Goal: Task Accomplishment & Management: Complete application form

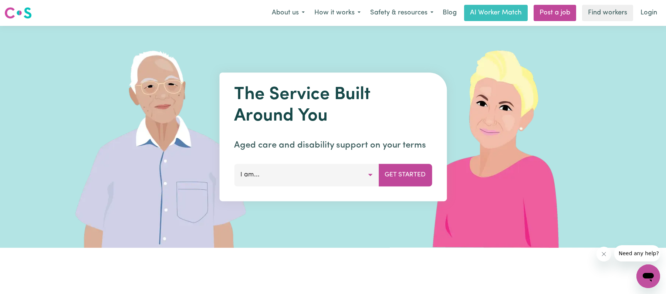
click at [373, 171] on button "I am..." at bounding box center [306, 175] width 145 height 22
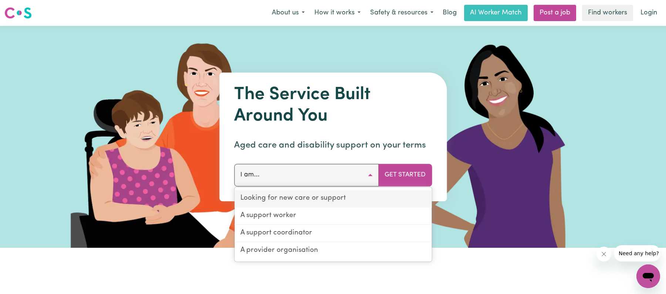
click at [314, 201] on link "Looking for new care or support" at bounding box center [333, 198] width 197 height 17
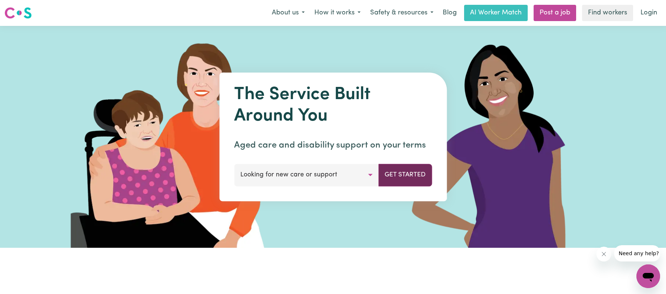
click at [405, 176] on button "Get Started" at bounding box center [405, 175] width 54 height 22
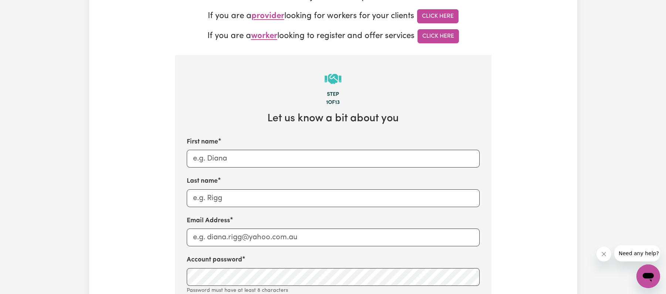
scroll to position [243, 0]
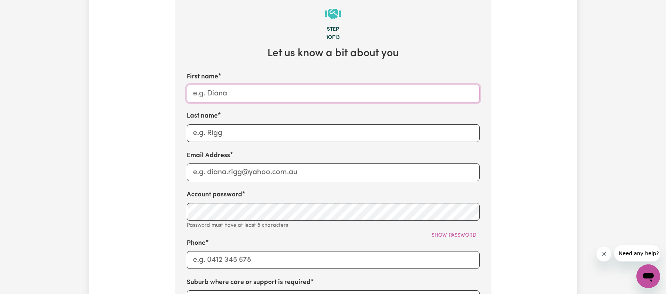
click at [215, 90] on input "First name" at bounding box center [333, 94] width 293 height 18
type input "[PERSON_NAME]"
click at [212, 132] on input "Last name" at bounding box center [333, 133] width 293 height 18
type input "Morvillo"
click at [212, 166] on input "Email Address" at bounding box center [333, 173] width 293 height 18
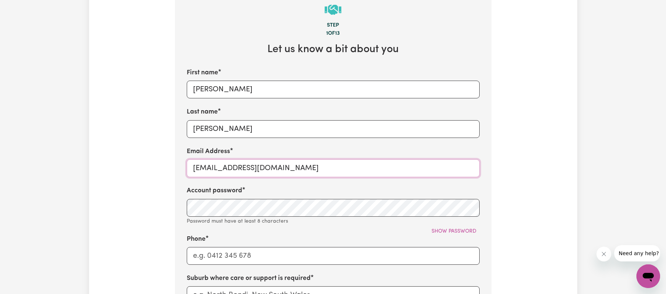
scroll to position [249, 0]
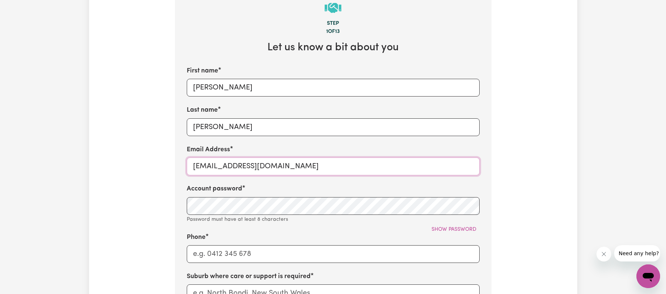
type input "linamorvillo@optusnet.com.au"
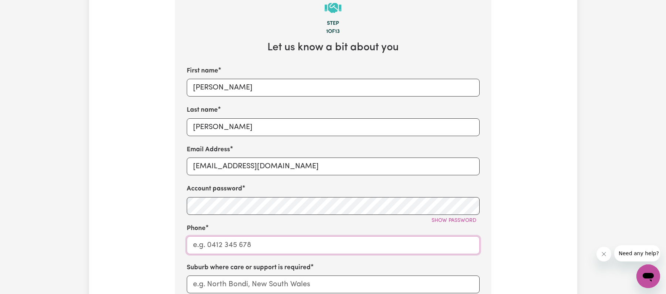
click at [223, 245] on input "Phone" at bounding box center [333, 245] width 293 height 18
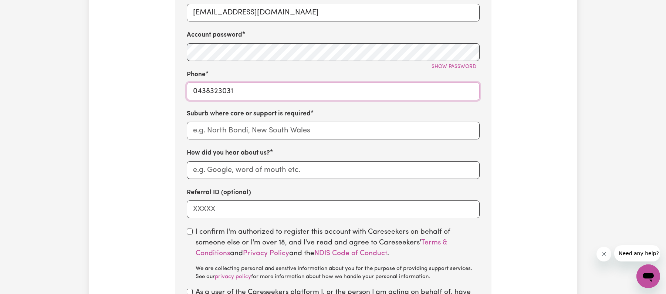
type input "0438323031"
click at [235, 133] on input "text" at bounding box center [333, 131] width 293 height 18
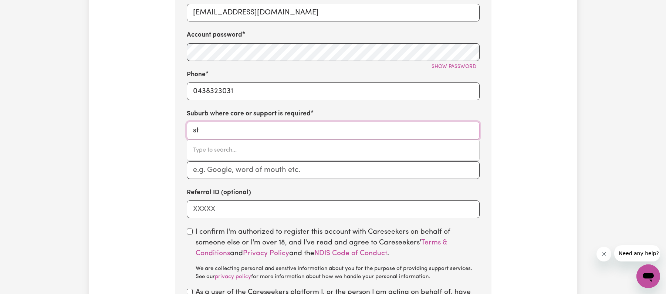
type input "st a"
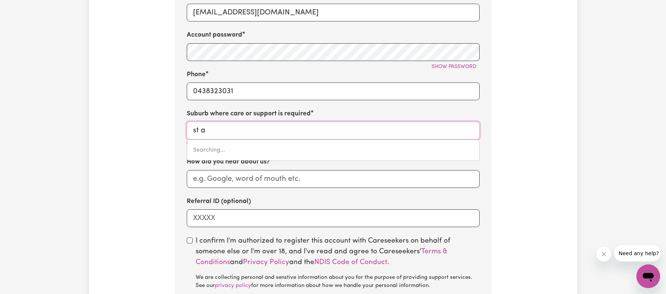
type input "st aGNES, Queensland, 4671"
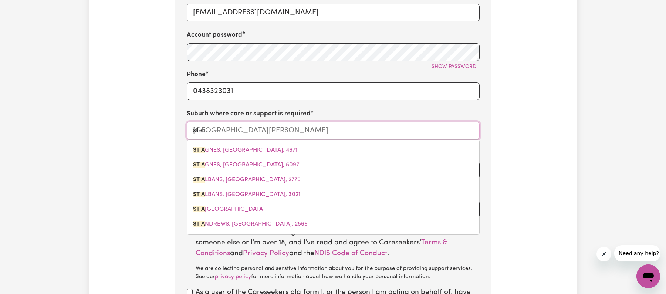
type input "st al"
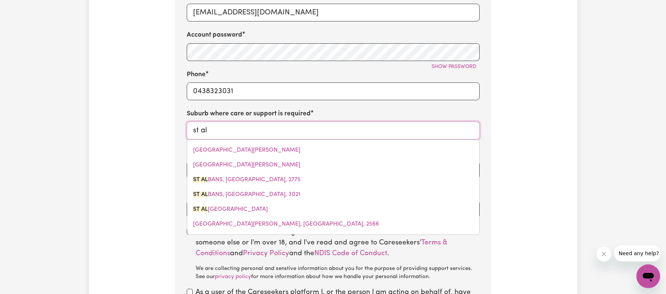
type input "st alBANS, New South Wales, 2775"
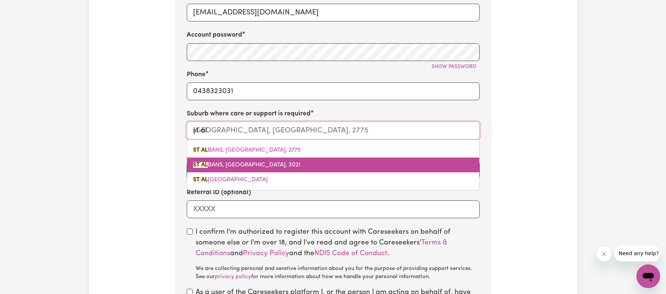
click at [251, 168] on span "ST AL BANS, Victoria, 3021" at bounding box center [246, 165] width 107 height 6
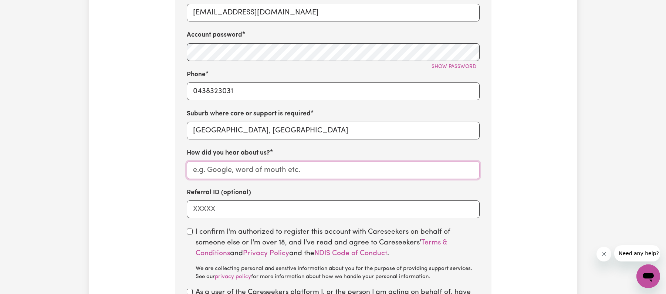
click at [251, 169] on input "How did you hear about us?" at bounding box center [333, 170] width 293 height 18
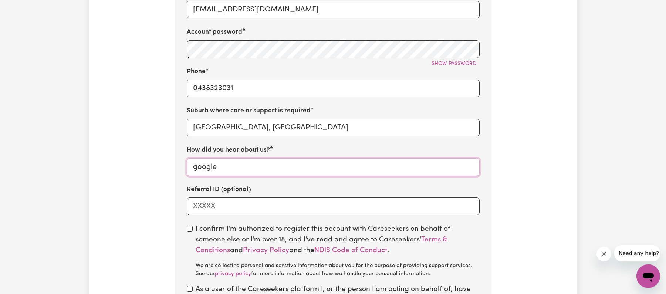
scroll to position [408, 0]
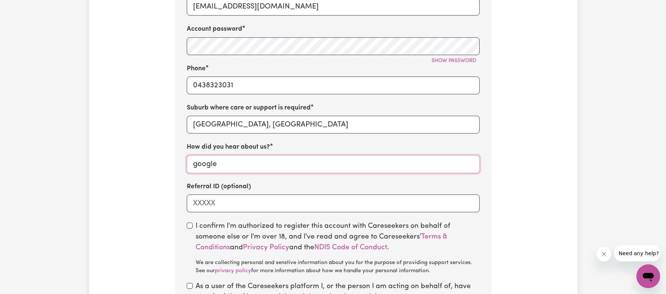
type input "google"
click at [190, 227] on input "checkbox" at bounding box center [190, 226] width 6 height 6
checkbox input "true"
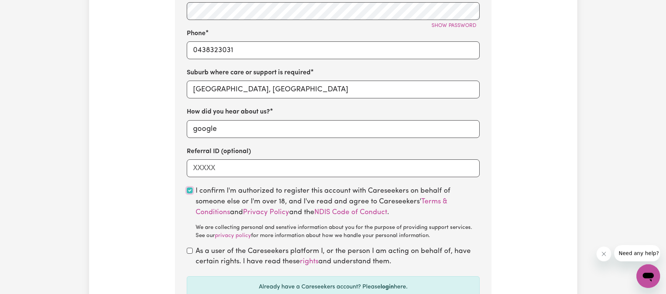
scroll to position [456, 0]
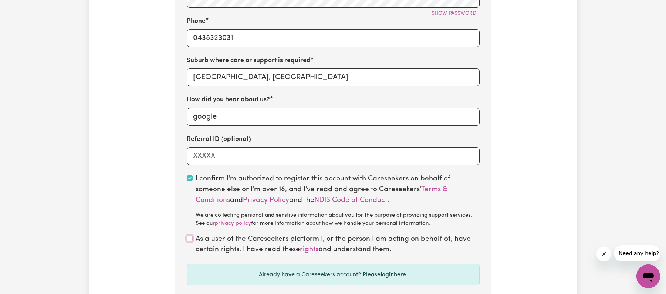
click at [189, 239] on input "checkbox" at bounding box center [190, 239] width 6 height 6
checkbox input "true"
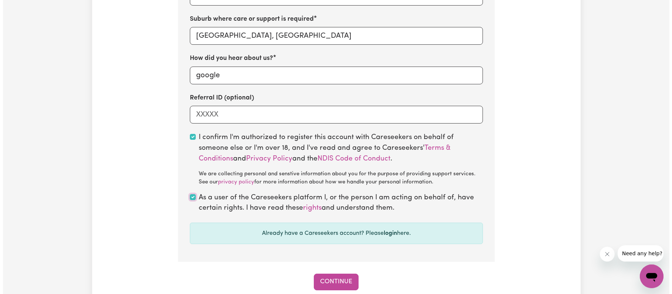
scroll to position [556, 0]
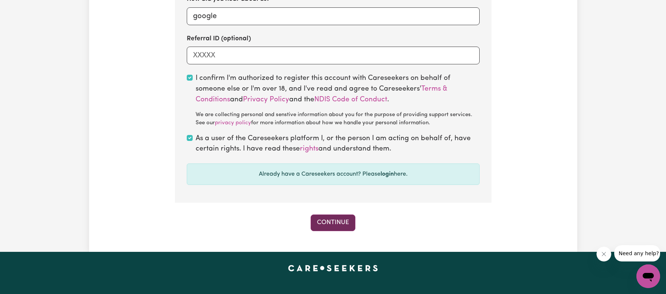
click at [334, 224] on button "Continue" at bounding box center [333, 223] width 45 height 16
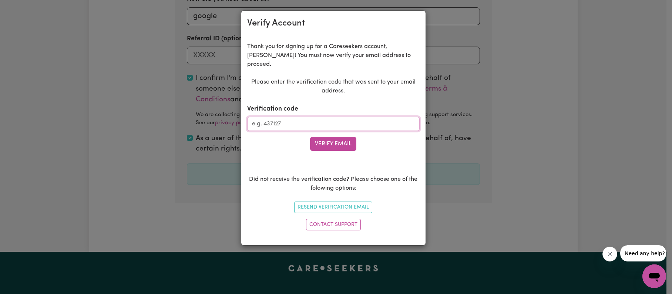
paste input "089754"
type input "089754"
click at [327, 137] on button "Verify Email" at bounding box center [333, 144] width 46 height 14
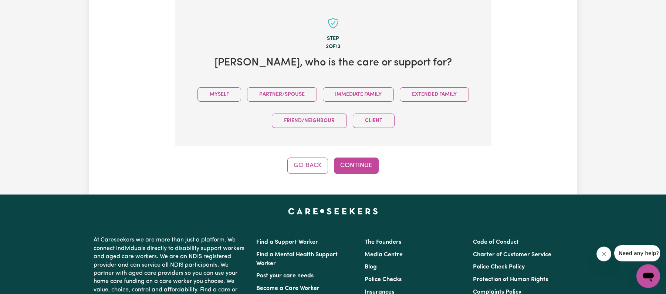
scroll to position [233, 0]
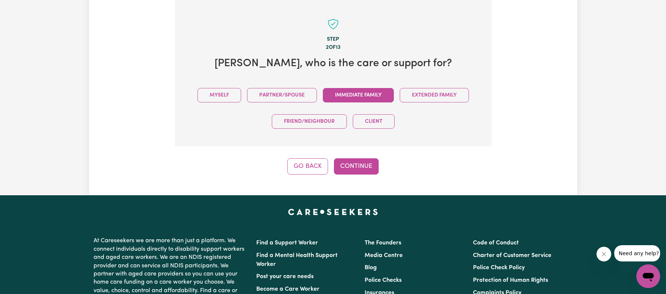
click at [368, 95] on button "Immediate Family" at bounding box center [358, 95] width 71 height 14
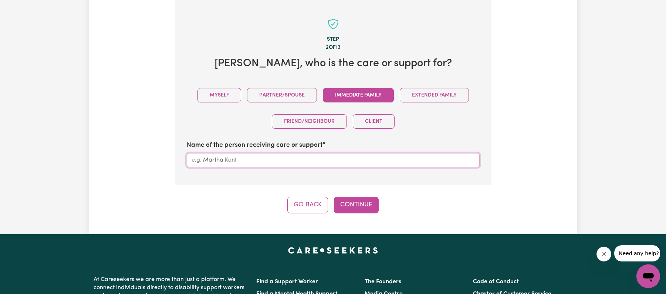
click at [263, 159] on input "Name of the person receiving care or support" at bounding box center [333, 160] width 293 height 14
type input "Maria Morvillo"
click at [350, 211] on button "Continue" at bounding box center [356, 205] width 45 height 16
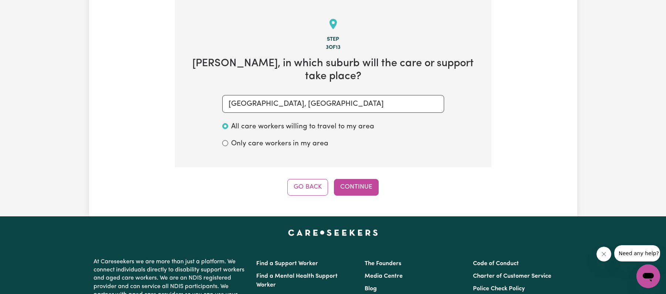
click at [360, 184] on div "Tell us your care and support requirements Welcome to Careseekers. We are excit…" at bounding box center [333, 4] width 488 height 423
click at [360, 179] on button "Continue" at bounding box center [356, 187] width 45 height 16
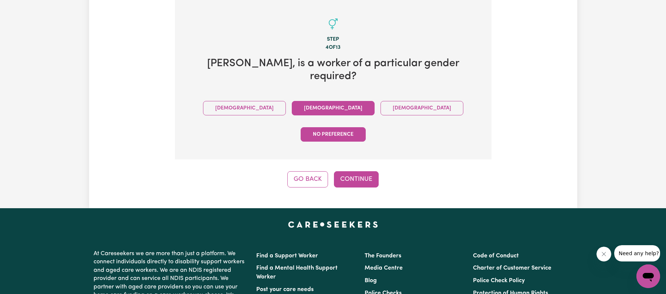
click at [294, 101] on button "Female" at bounding box center [333, 108] width 83 height 14
click at [344, 171] on button "Continue" at bounding box center [356, 179] width 45 height 16
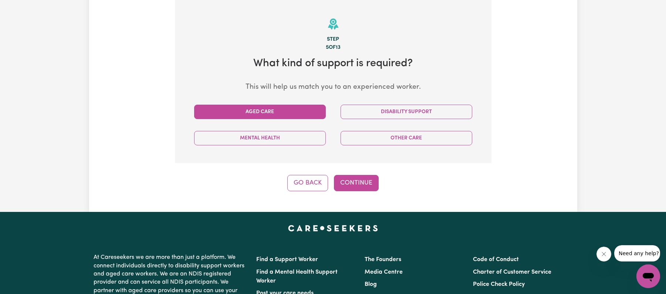
click at [296, 110] on button "Aged Care" at bounding box center [260, 112] width 132 height 14
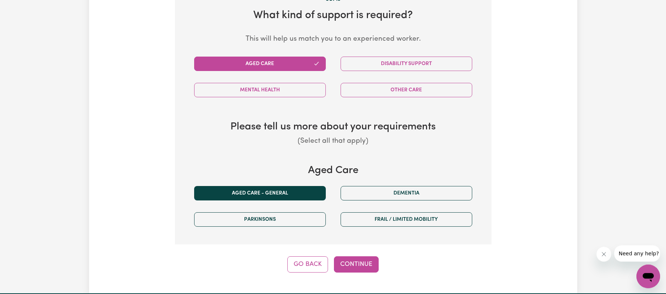
scroll to position [286, 0]
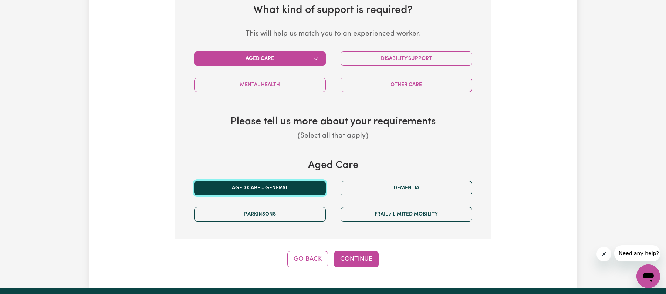
click at [297, 191] on button "Aged care - General" at bounding box center [260, 188] width 132 height 14
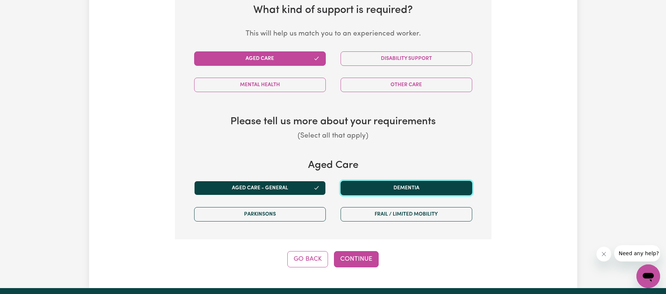
click at [411, 193] on button "Dementia" at bounding box center [407, 188] width 132 height 14
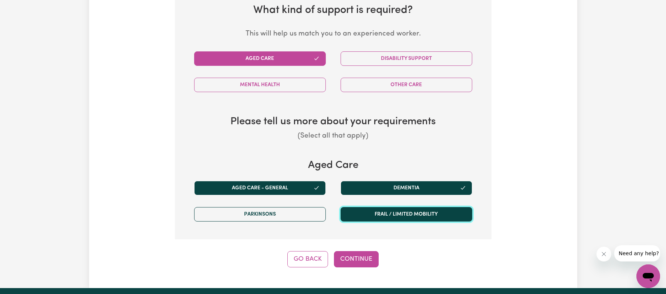
click at [417, 216] on button "Frail / limited mobility" at bounding box center [407, 214] width 132 height 14
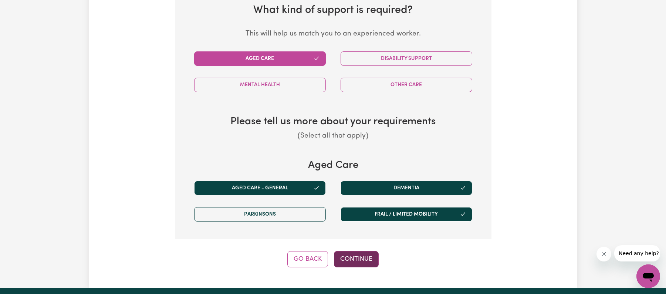
click at [367, 261] on button "Continue" at bounding box center [356, 259] width 45 height 16
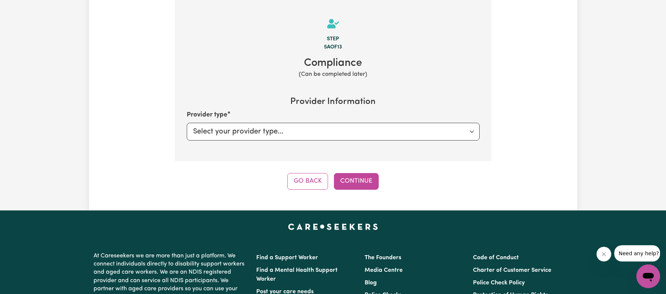
scroll to position [233, 0]
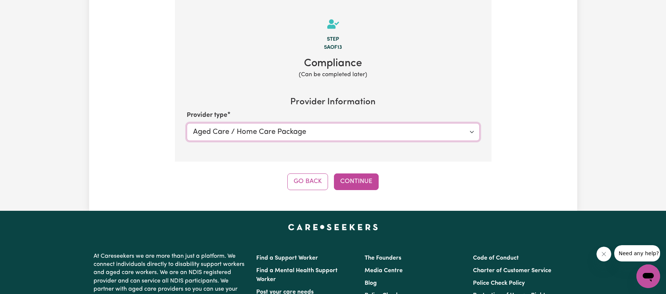
click option "Aged Care / Home Care Package" at bounding box center [0, 0] width 0 height 0
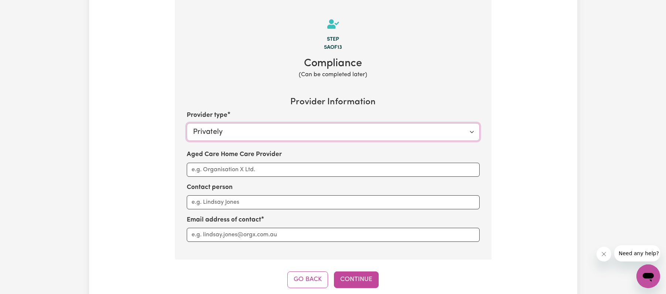
click option "Privately" at bounding box center [0, 0] width 0 height 0
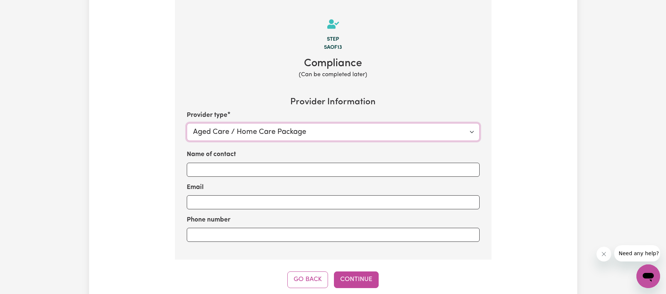
click option "Aged Care / Home Care Package" at bounding box center [0, 0] width 0 height 0
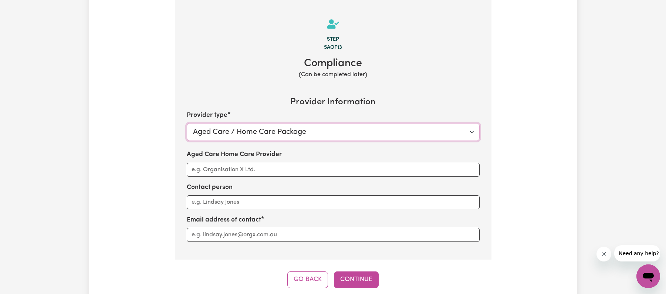
select select "PRIVATELY"
click option "Privately" at bounding box center [0, 0] width 0 height 0
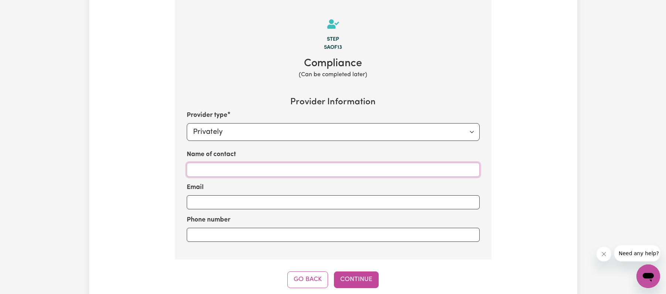
click at [246, 169] on input "Name of contact" at bounding box center [333, 170] width 293 height 14
type input "[PERSON_NAME]"
click at [273, 197] on input "Email" at bounding box center [333, 202] width 293 height 14
type input "linamorvillo@optusnet.com.au"
click at [258, 233] on input "Phone number" at bounding box center [333, 235] width 293 height 14
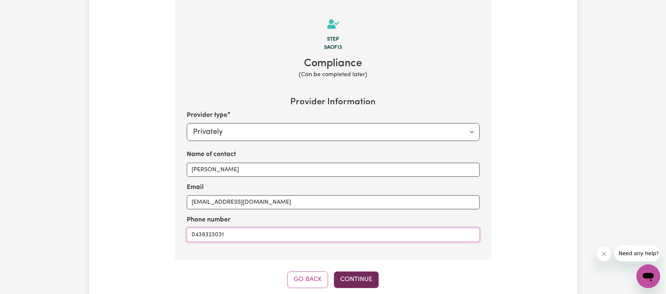
type input "0438323031"
click at [349, 277] on button "Continue" at bounding box center [356, 280] width 45 height 16
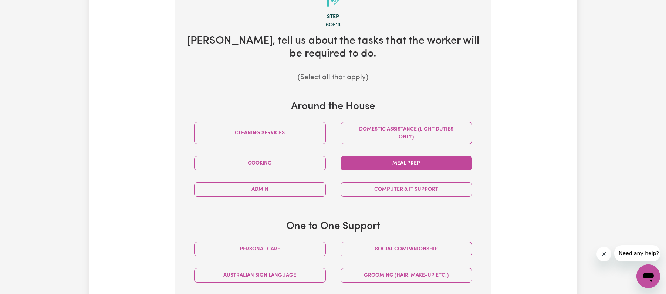
scroll to position [268, 0]
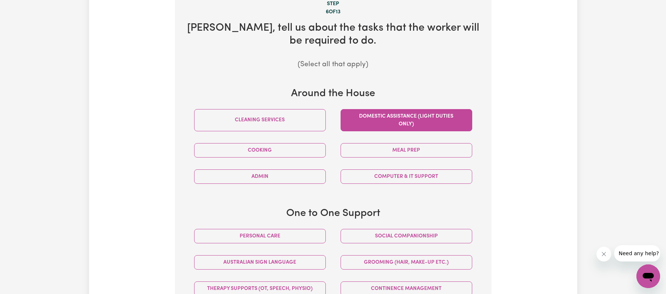
click at [407, 126] on button "Domestic assistance (light duties only)" at bounding box center [407, 120] width 132 height 22
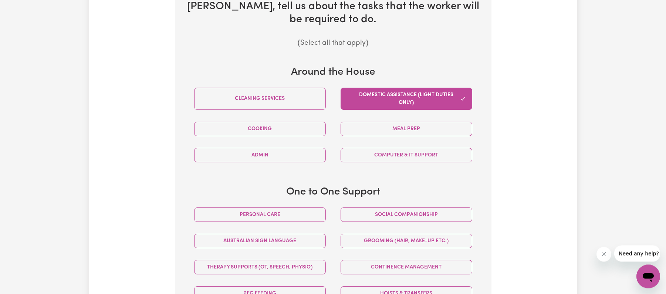
scroll to position [333, 0]
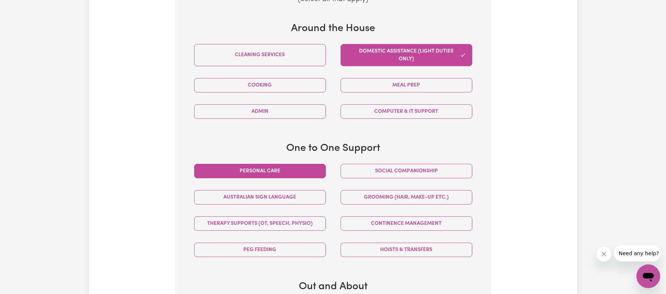
click at [293, 166] on button "Personal care" at bounding box center [260, 171] width 132 height 14
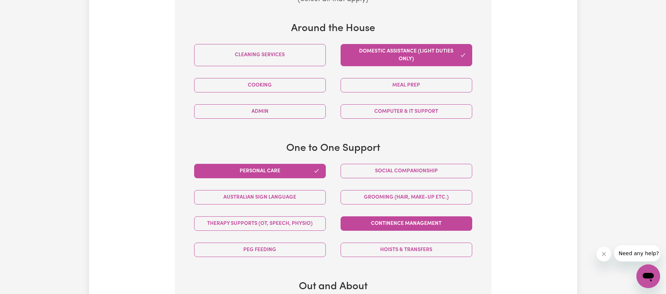
click at [388, 220] on button "Continence management" at bounding box center [407, 223] width 132 height 14
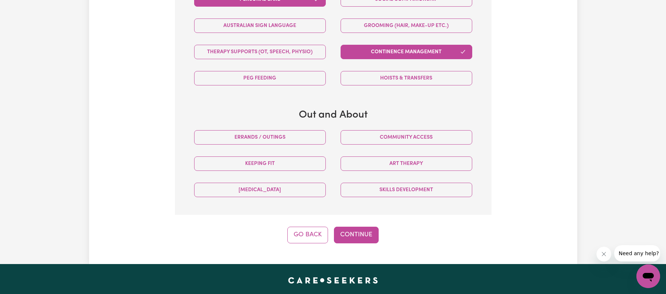
scroll to position [570, 0]
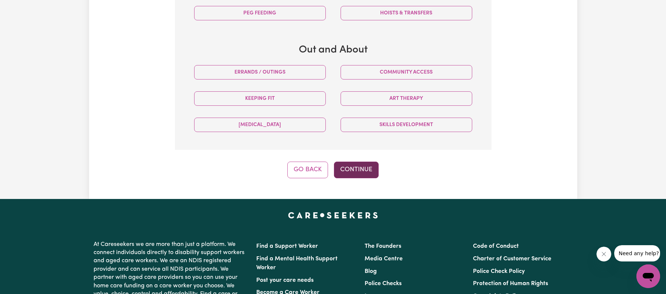
click at [350, 176] on button "Continue" at bounding box center [356, 170] width 45 height 16
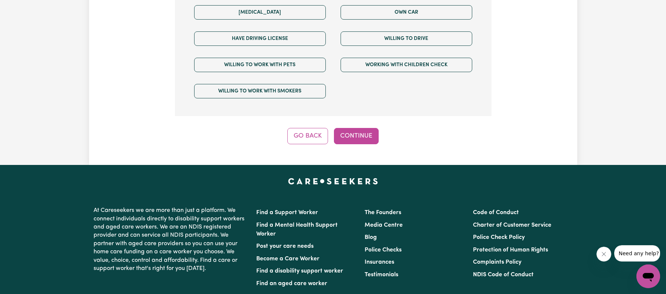
scroll to position [600, 0]
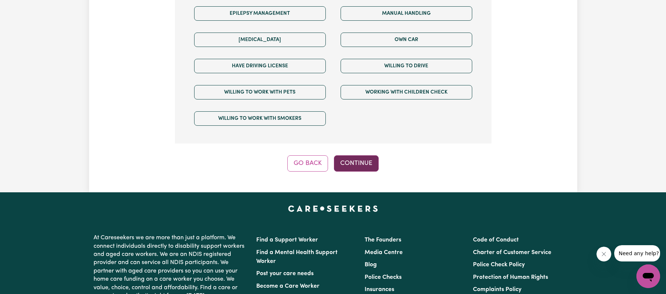
click at [359, 159] on button "Continue" at bounding box center [356, 163] width 45 height 16
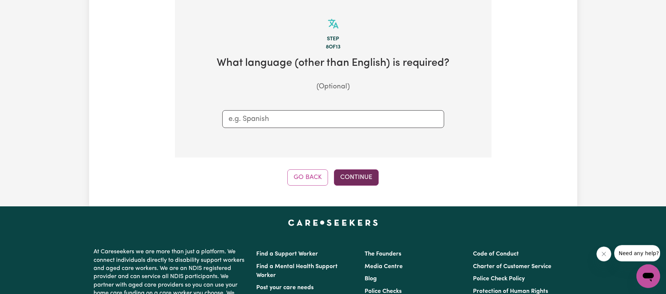
scroll to position [233, 0]
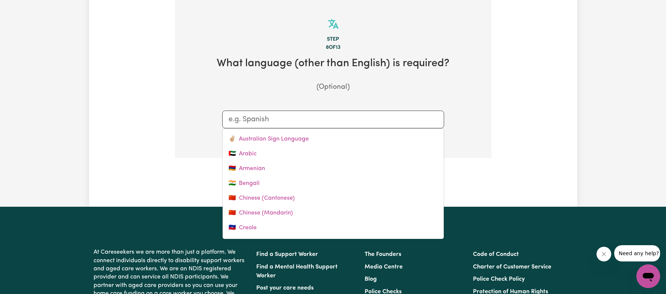
click at [290, 126] on div at bounding box center [333, 120] width 222 height 18
click at [294, 125] on input "text" at bounding box center [333, 119] width 209 height 11
click at [478, 138] on section "Step 8 of 13 What language (other than English) is required? (Optional) ✌🏼 Aust…" at bounding box center [333, 79] width 317 height 158
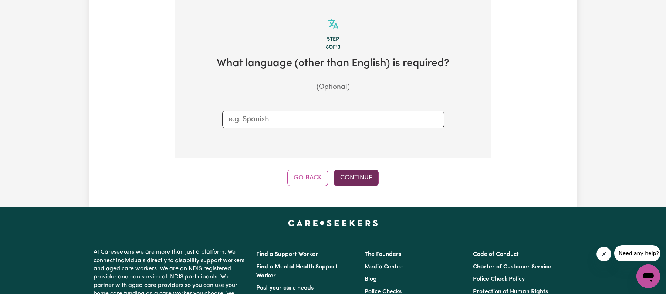
click at [365, 179] on button "Continue" at bounding box center [356, 178] width 45 height 16
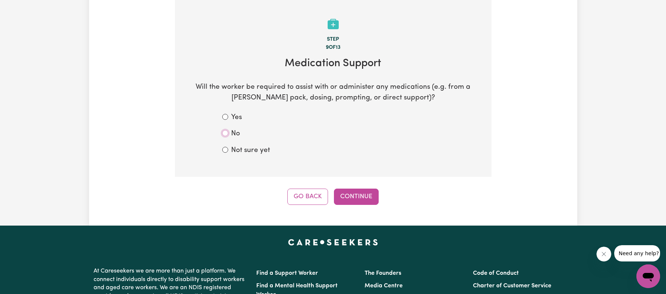
click at [225, 134] on input "No" at bounding box center [225, 133] width 6 height 6
radio input "true"
click at [355, 199] on button "Continue" at bounding box center [356, 197] width 45 height 16
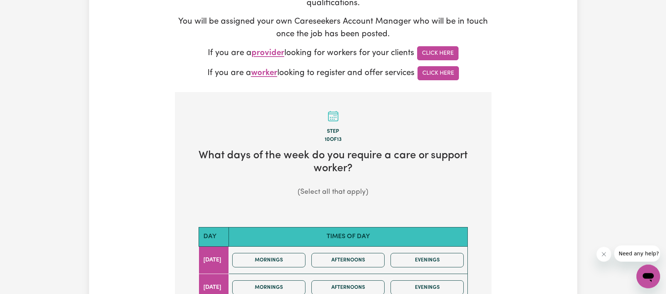
scroll to position [160, 0]
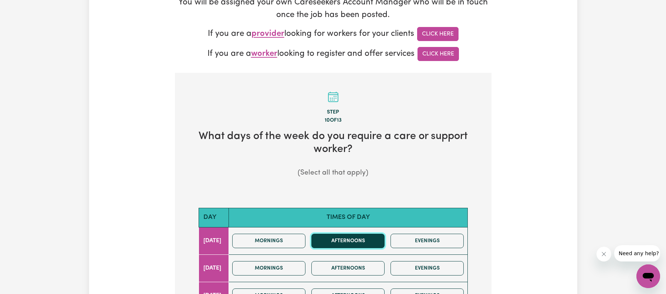
click at [358, 243] on button "Afternoons" at bounding box center [348, 241] width 73 height 14
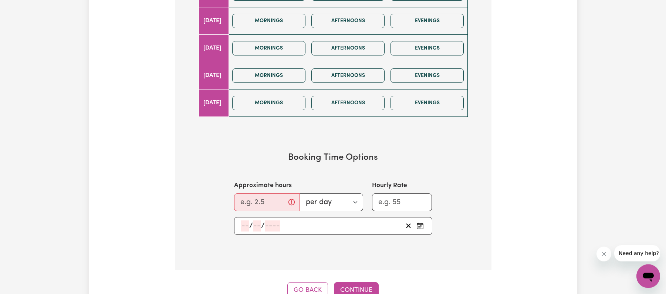
scroll to position [479, 0]
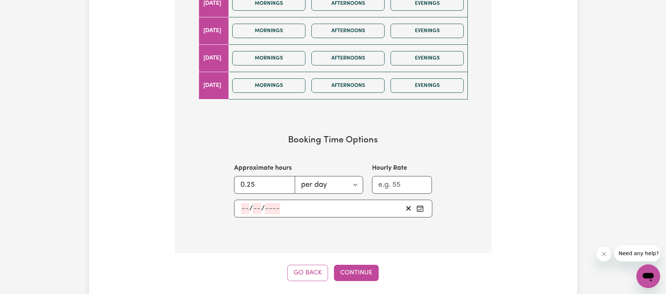
click at [282, 184] on input "0.25" at bounding box center [264, 185] width 61 height 18
click at [282, 183] on input "0.25" at bounding box center [264, 185] width 61 height 18
drag, startPoint x: 264, startPoint y: 186, endPoint x: 245, endPoint y: 186, distance: 18.5
click at [245, 186] on input "0.25" at bounding box center [264, 185] width 61 height 18
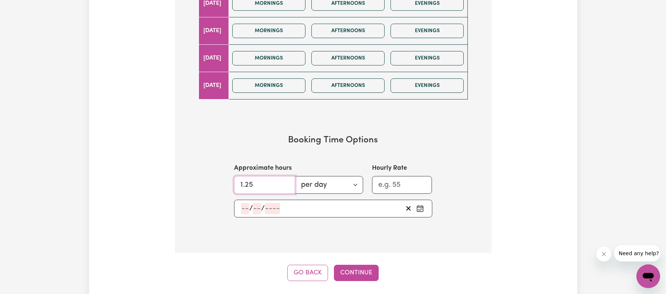
click at [286, 184] on input "1.25" at bounding box center [264, 185] width 61 height 18
click at [286, 184] on input "3.25" at bounding box center [264, 185] width 61 height 18
click at [286, 184] on input "4.25" at bounding box center [264, 185] width 61 height 18
click at [286, 187] on input "3.25" at bounding box center [264, 185] width 61 height 18
click at [286, 187] on input "2.25" at bounding box center [264, 185] width 61 height 18
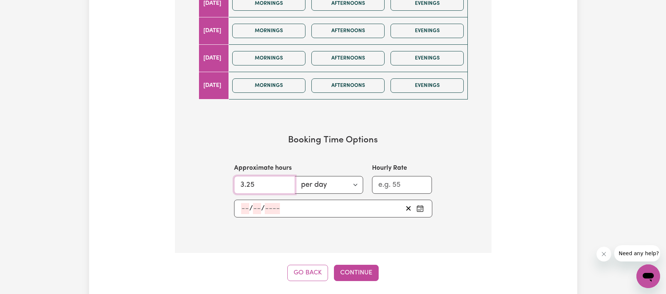
click at [286, 183] on input "3.25" at bounding box center [264, 185] width 61 height 18
click at [261, 188] on input "3.25" at bounding box center [264, 185] width 61 height 18
type input "3.2"
type input "3.00"
click at [393, 190] on input "Hourly Rate" at bounding box center [402, 185] width 60 height 18
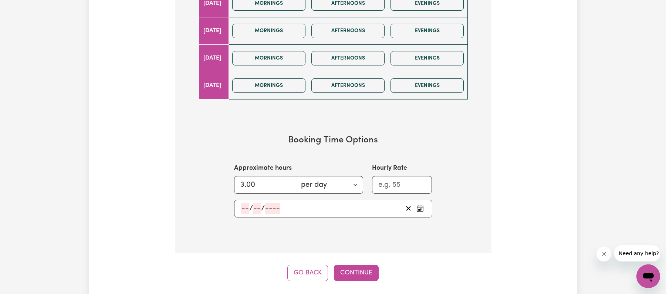
click at [421, 229] on section "Booking Time Options Approximate hours 3.00 per day per week Hourly Rate / /" at bounding box center [333, 176] width 293 height 106
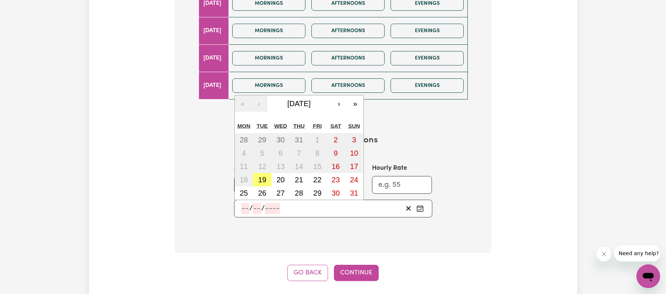
click at [248, 210] on input "number" at bounding box center [245, 208] width 8 height 11
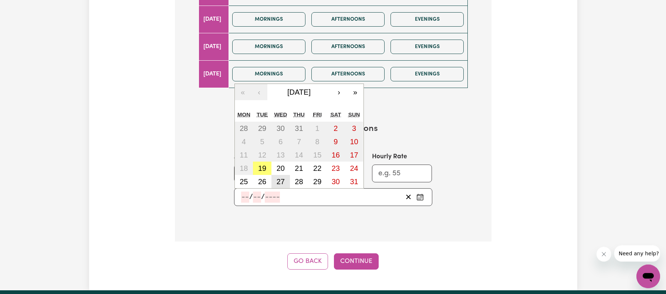
scroll to position [491, 0]
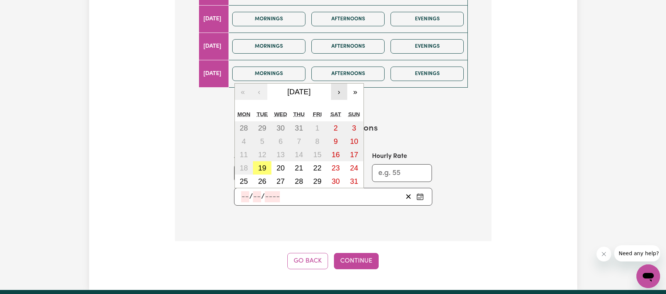
click at [339, 93] on button "›" at bounding box center [339, 92] width 16 height 16
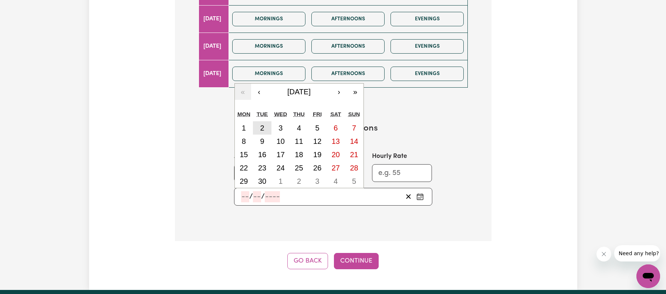
click at [266, 129] on button "2" at bounding box center [262, 127] width 18 height 13
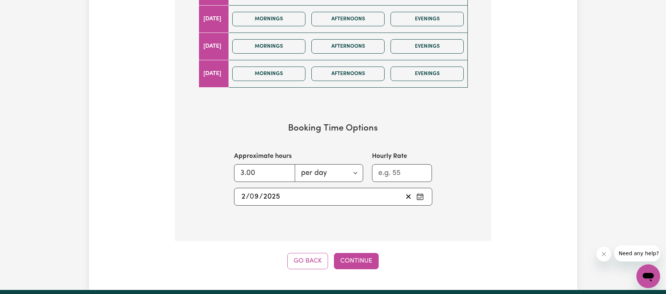
type input "2025-09-02"
type input "2"
type input "9"
type input "2025"
click at [359, 262] on button "Continue" at bounding box center [356, 261] width 45 height 16
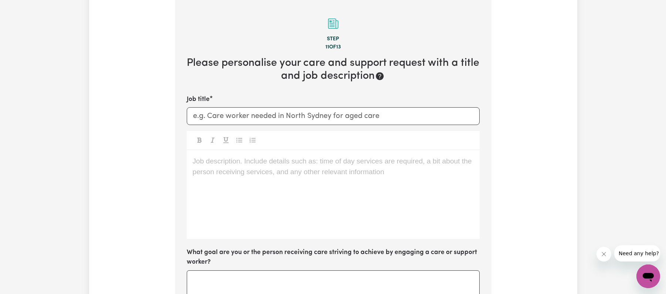
scroll to position [233, 0]
click at [237, 117] on input "Job title" at bounding box center [333, 117] width 293 height 18
type input "H"
type input "S"
type input "C"
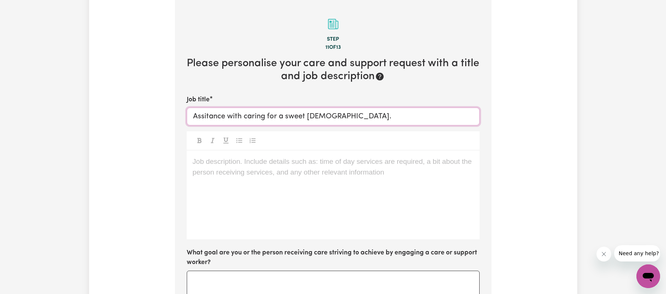
type input "Assitance with caring for a sweet 93y/old."
click at [351, 170] on div "Job description. Include details such as: time of day services are required, a …" at bounding box center [333, 195] width 293 height 89
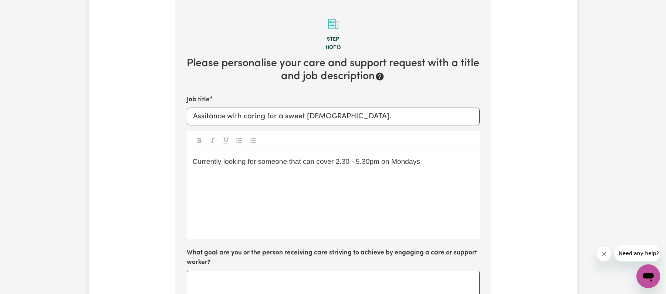
click at [340, 162] on span "Currently looking for someone that can cover 2.30 - 5.30pm on Mondays" at bounding box center [307, 162] width 228 height 8
click at [226, 170] on p "Currently looking for someone that can cover a permanent shift on 2.30 - 5.30pm…" at bounding box center [333, 166] width 281 height 21
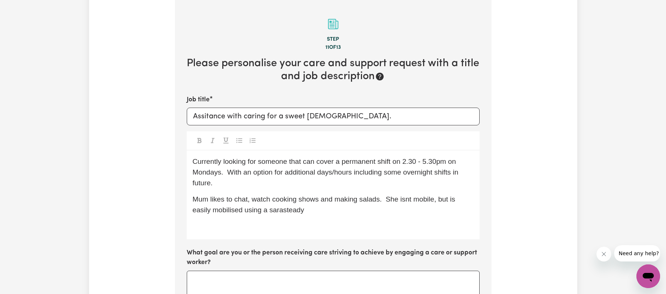
scroll to position [239, 0]
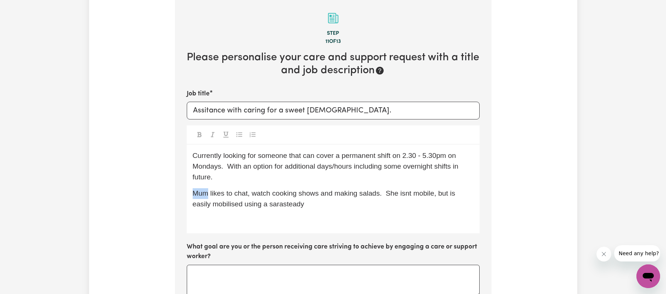
drag, startPoint x: 208, startPoint y: 195, endPoint x: 193, endPoint y: 194, distance: 14.1
click at [193, 194] on span "Mum likes to chat, watch cooking shows and making salads. She isnt mobile, but …" at bounding box center [325, 198] width 265 height 18
click at [310, 206] on p "Maria likes to chat, watch cooking shows and making salads. She isn't mobile, b…" at bounding box center [333, 198] width 281 height 21
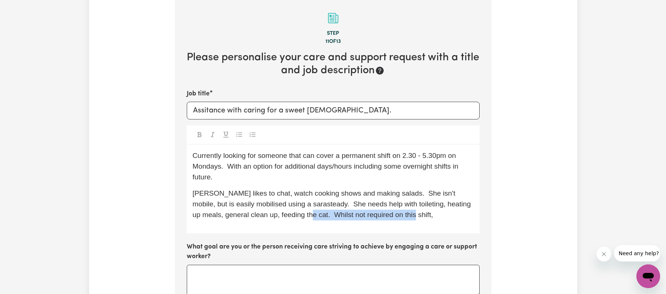
drag, startPoint x: 305, startPoint y: 215, endPoint x: 419, endPoint y: 215, distance: 114.3
click at [419, 215] on p "Maria likes to chat, watch cooking shows and making salads. She isn't mobile, b…" at bounding box center [333, 204] width 281 height 32
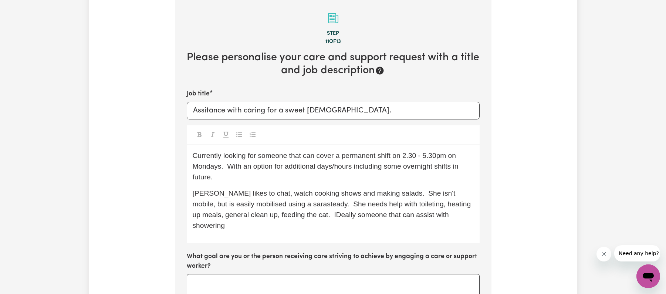
click at [307, 213] on span "Maria likes to chat, watch cooking shows and making salads. She isn't mobile, b…" at bounding box center [333, 209] width 280 height 40
click at [456, 215] on p "Maria likes to chat, watch cooking shows and making salads. She isn't mobile, b…" at bounding box center [333, 209] width 281 height 43
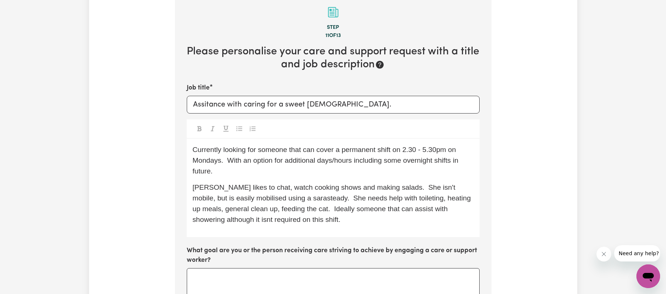
click at [304, 199] on span "Maria likes to chat, watch cooking shows and making salads. She isn't mobile, b…" at bounding box center [333, 203] width 280 height 40
click at [298, 201] on span "Maria likes to chat, watch cooking shows and making salads. She isn't mobile, b…" at bounding box center [333, 203] width 280 height 40
click at [284, 199] on span "Maria likes to chat, watch cooking shows and making salads. She isn't mobile, b…" at bounding box center [331, 203] width 276 height 40
click at [406, 200] on span "Maria likes to chat, watch cooking shows and making salads. She isn't mobile, b…" at bounding box center [331, 203] width 276 height 40
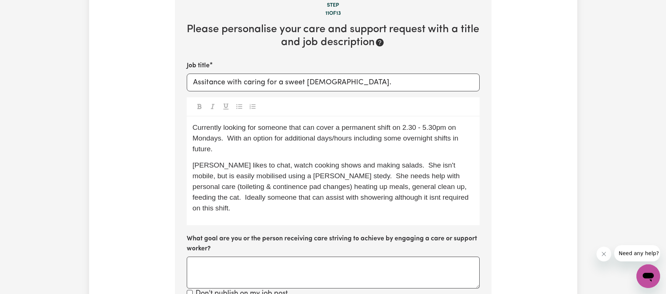
scroll to position [286, 0]
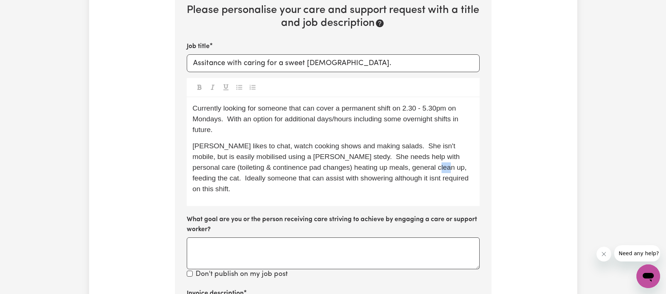
drag, startPoint x: 427, startPoint y: 168, endPoint x: 417, endPoint y: 168, distance: 9.6
click at [417, 168] on span "Maria likes to chat, watch cooking shows and making salads. She isn't mobile, b…" at bounding box center [332, 167] width 278 height 50
drag, startPoint x: 285, startPoint y: 180, endPoint x: 196, endPoint y: 178, distance: 89.2
click at [196, 178] on span "Maria likes to chat, watch cooking shows and making salads. She isn't mobile, b…" at bounding box center [332, 167] width 279 height 50
click at [357, 179] on span "Maria likes to chat, watch cooking shows and making salads. She isn't mobile, b…" at bounding box center [331, 167] width 276 height 50
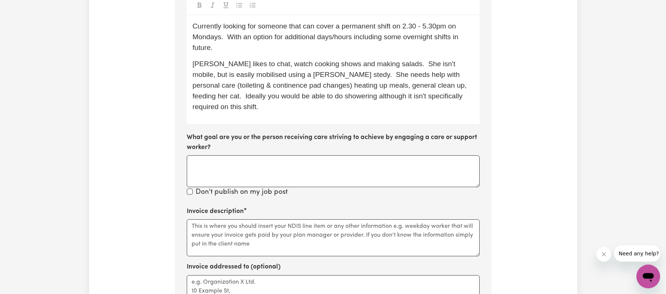
scroll to position [387, 0]
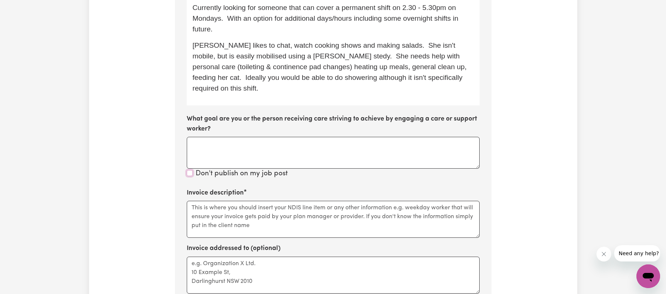
click at [190, 170] on input "Don't publish on my job post" at bounding box center [190, 173] width 6 height 6
checkbox input "true"
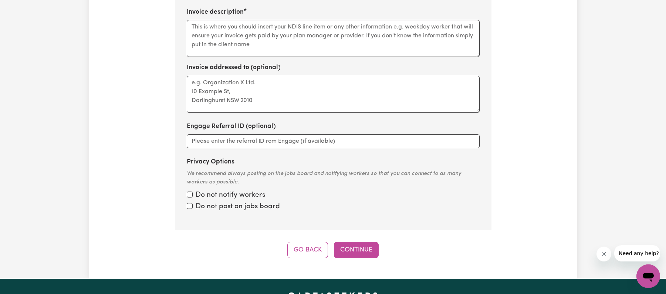
scroll to position [588, 0]
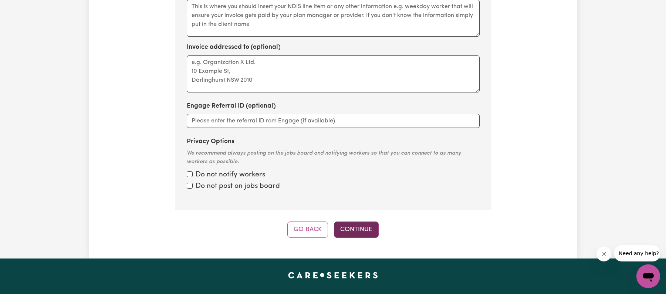
click at [369, 229] on button "Continue" at bounding box center [356, 230] width 45 height 16
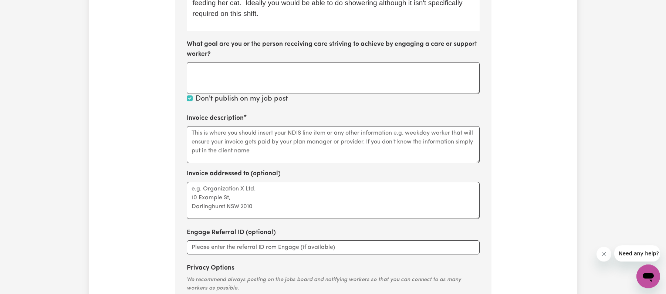
scroll to position [458, 0]
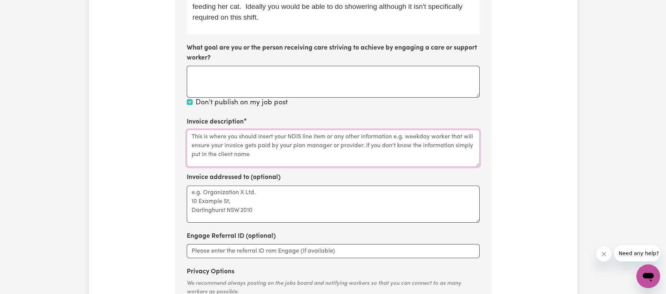
click at [264, 154] on textarea "Invoice description" at bounding box center [333, 148] width 293 height 37
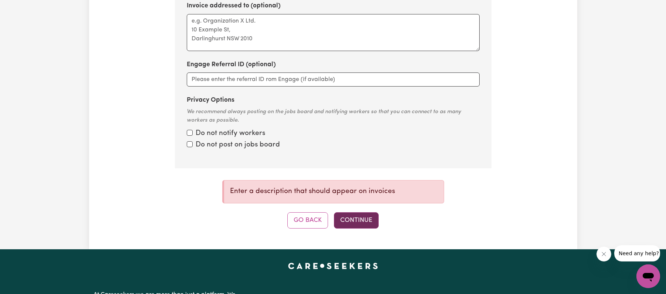
type textarea "Maria Morvillo"
click at [363, 212] on button "Continue" at bounding box center [356, 220] width 45 height 16
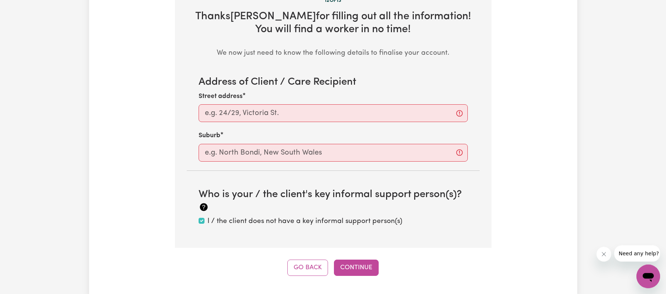
scroll to position [269, 0]
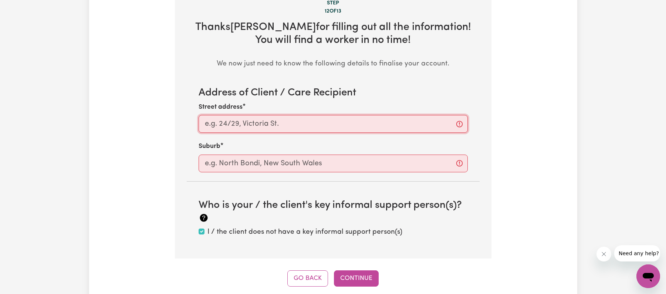
click at [307, 129] on input "Street address" at bounding box center [333, 124] width 269 height 18
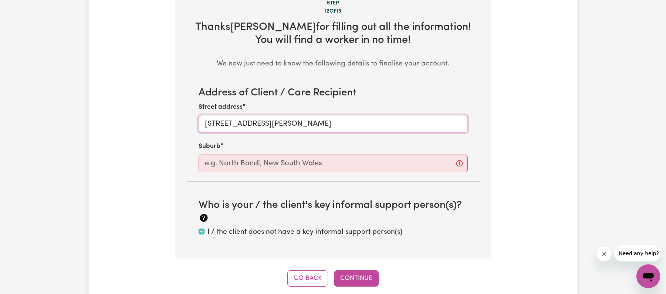
type input "107 alfreida street"
click at [332, 161] on input "text" at bounding box center [333, 164] width 269 height 18
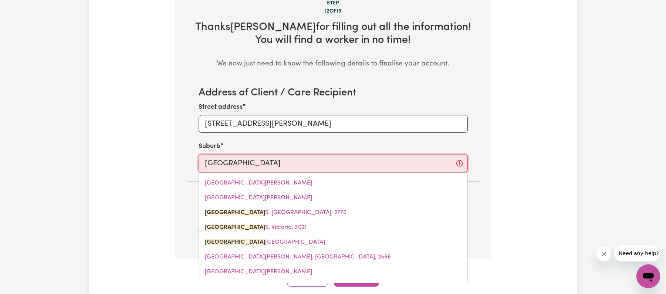
type input "st albans"
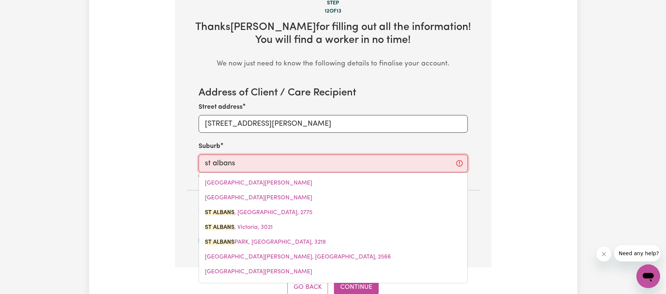
type input "st albans, New South Wales, 2775"
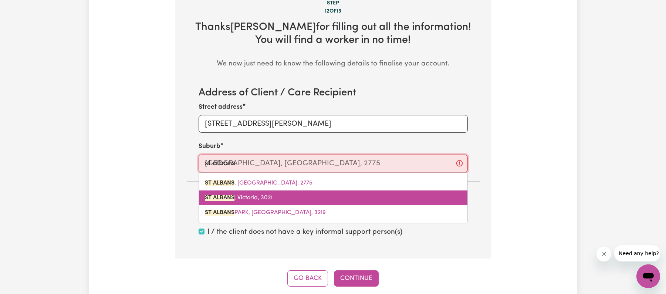
click at [276, 195] on link "ST ALBANS , Victoria, 3021" at bounding box center [333, 198] width 269 height 15
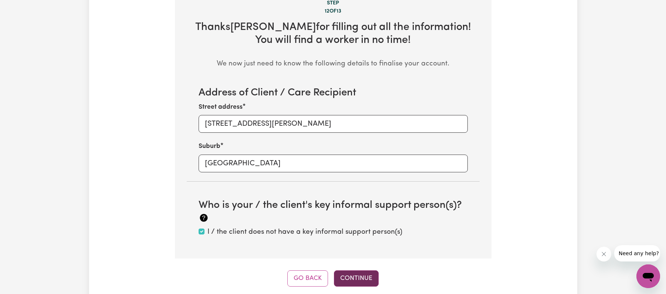
click at [357, 281] on button "Continue" at bounding box center [356, 278] width 45 height 16
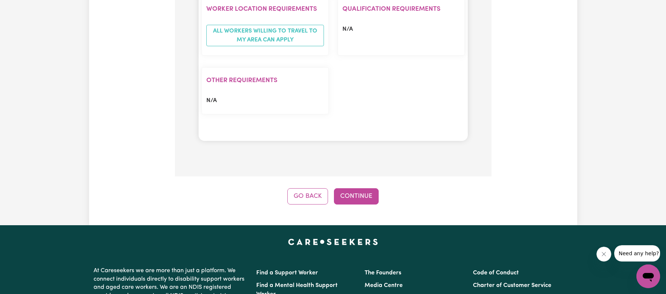
scroll to position [884, 0]
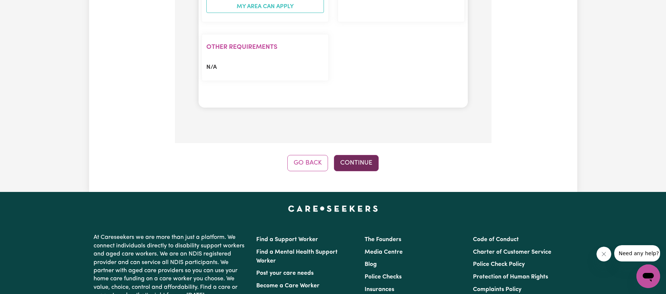
click at [362, 161] on button "Continue" at bounding box center [356, 163] width 45 height 16
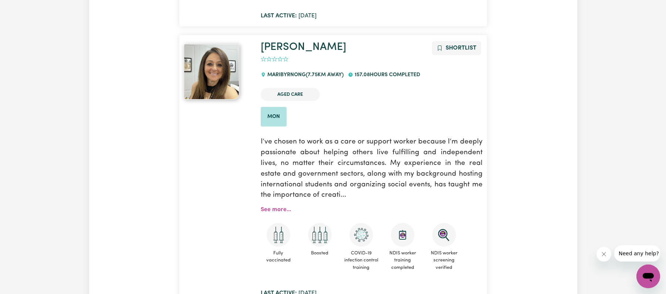
scroll to position [1894, 0]
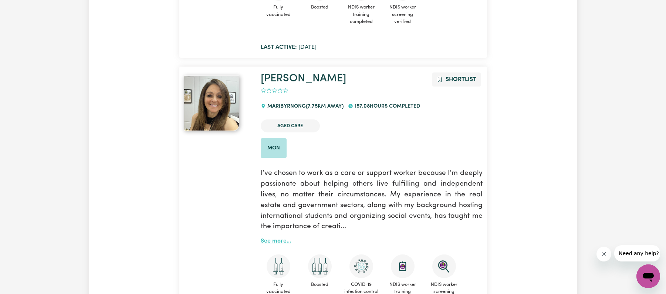
click at [286, 238] on link "See more..." at bounding box center [276, 241] width 30 height 6
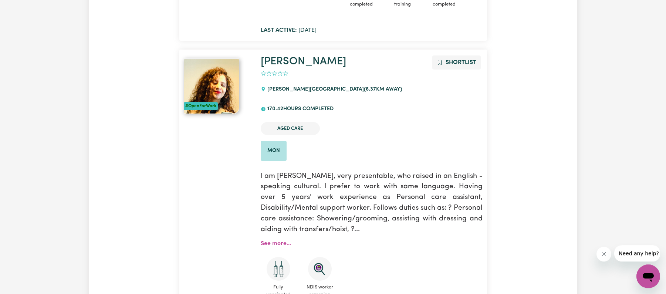
scroll to position [2468, 0]
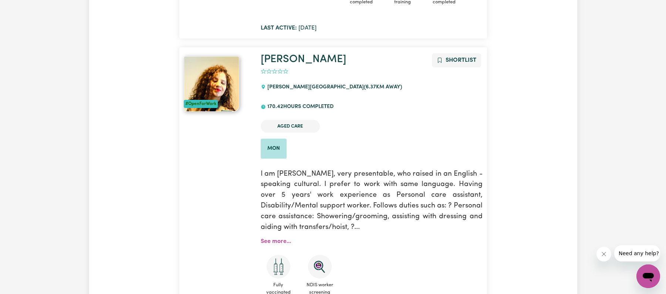
click at [282, 208] on div "Jazz Davies Shortlist 0 CAROLINE SPRINGS ( 6.37 km away) 170.42 hours completed…" at bounding box center [371, 191] width 231 height 276
click at [282, 239] on link "See more..." at bounding box center [276, 242] width 30 height 6
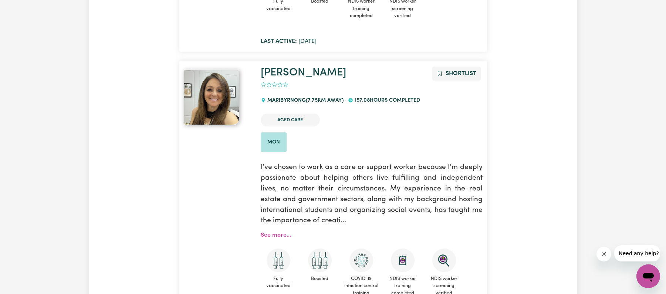
scroll to position [1888, 0]
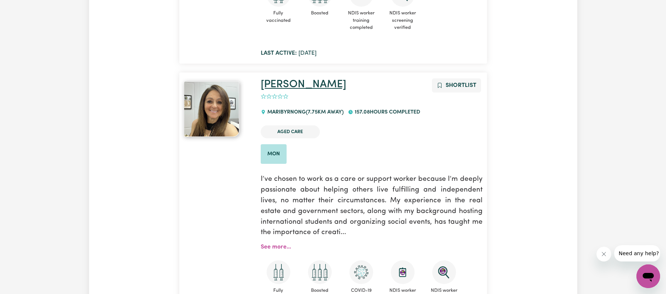
click at [279, 79] on link "Lynda" at bounding box center [303, 84] width 85 height 11
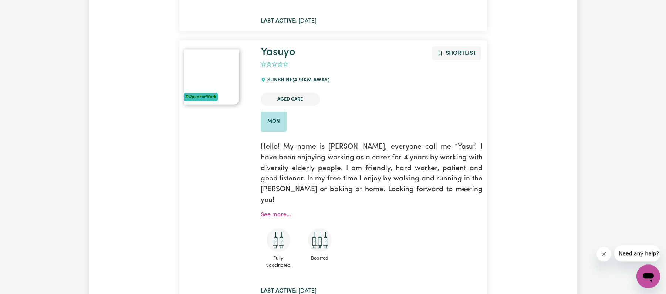
scroll to position [4611, 0]
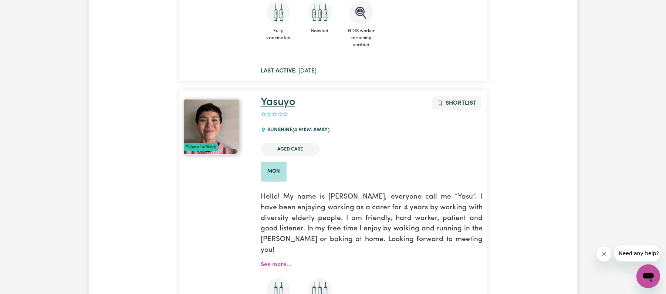
click at [284, 97] on link "Yasuyo" at bounding box center [278, 102] width 34 height 11
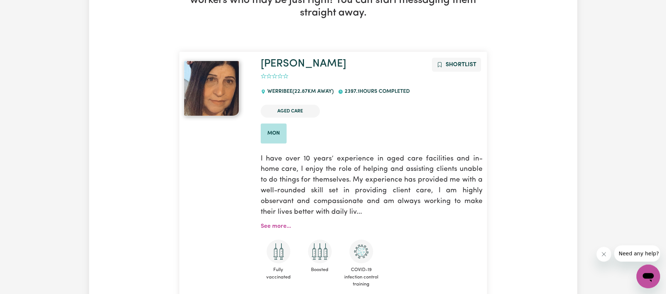
scroll to position [284, 0]
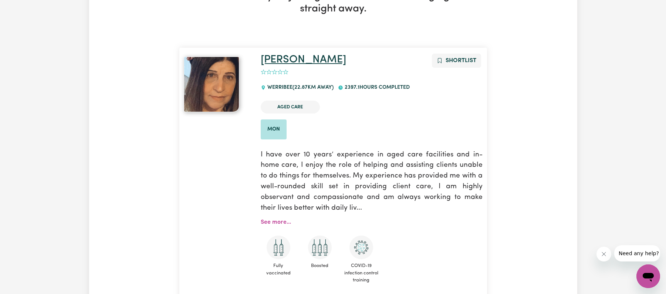
click at [270, 60] on link "Julie" at bounding box center [303, 59] width 85 height 11
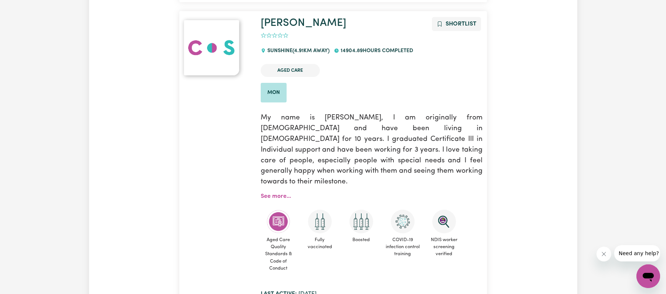
scroll to position [598, 0]
click at [283, 183] on div "Phuc Thi Shortlist 0 SUNSHINE ( 4.91 km away) 14904.89 hours completed Aged Car…" at bounding box center [371, 158] width 231 height 282
click at [284, 194] on link "See more..." at bounding box center [276, 197] width 30 height 6
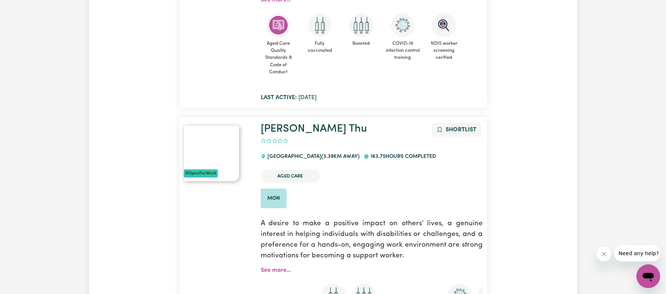
scroll to position [835, 0]
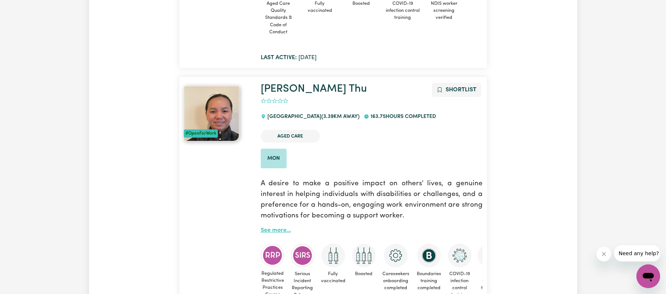
click at [269, 228] on link "See more..." at bounding box center [276, 231] width 30 height 6
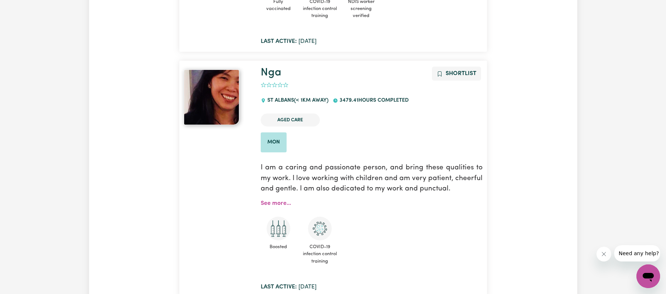
scroll to position [1385, 0]
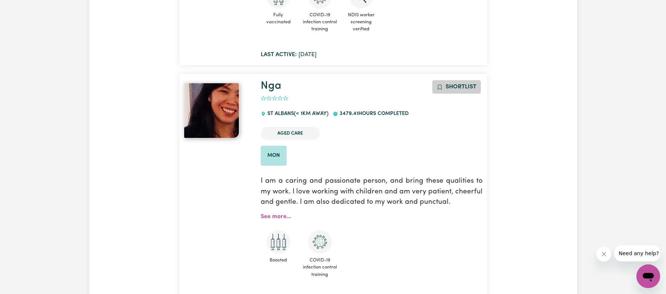
click at [455, 84] on span "Shortlist" at bounding box center [461, 87] width 31 height 6
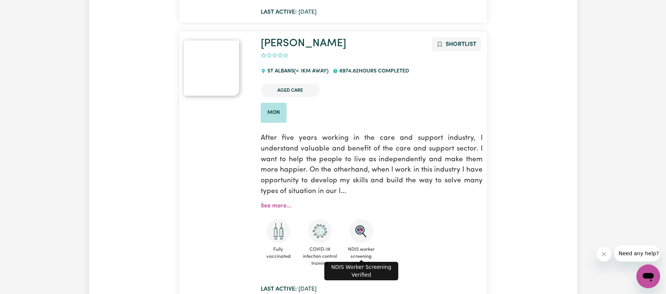
scroll to position [1131, 0]
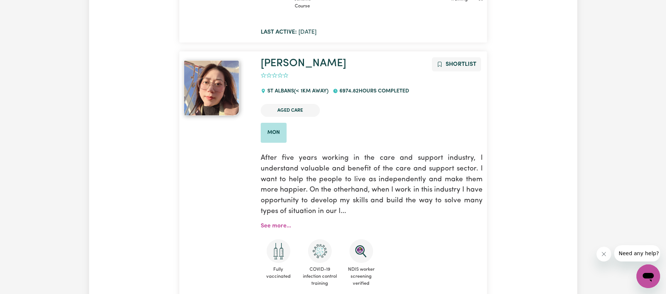
click at [461, 61] on span "Shortlist" at bounding box center [461, 64] width 31 height 6
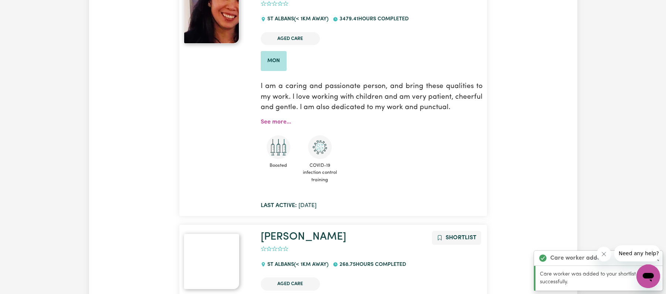
scroll to position [1616, 0]
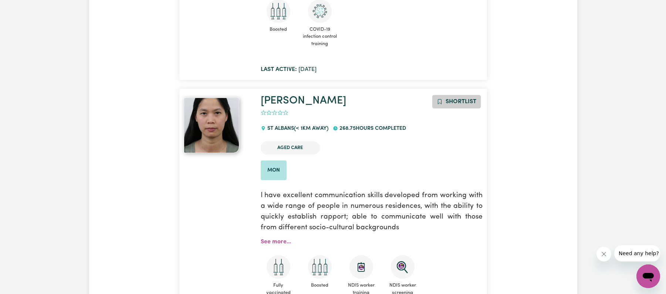
click at [462, 95] on button "Shortlist" at bounding box center [456, 102] width 49 height 14
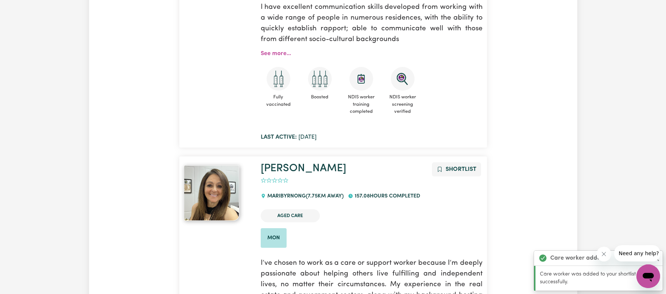
scroll to position [1835, 0]
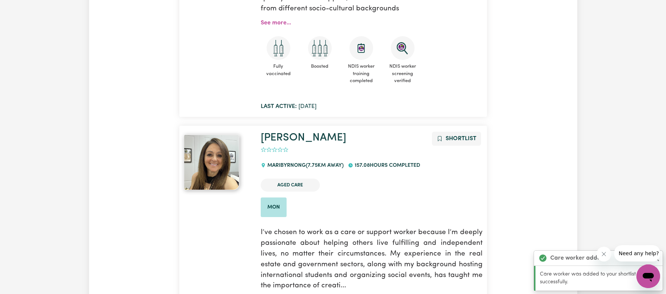
drag, startPoint x: 458, startPoint y: 127, endPoint x: 457, endPoint y: 152, distance: 25.2
click at [458, 136] on span "Shortlist" at bounding box center [461, 139] width 31 height 6
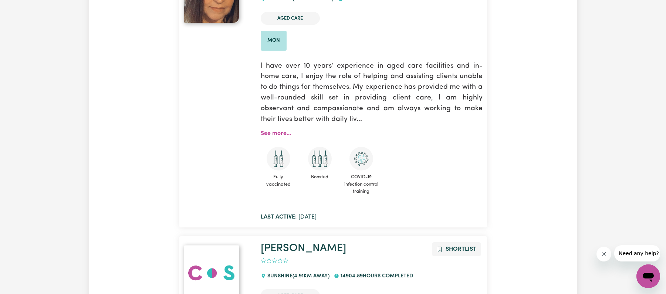
scroll to position [0, 0]
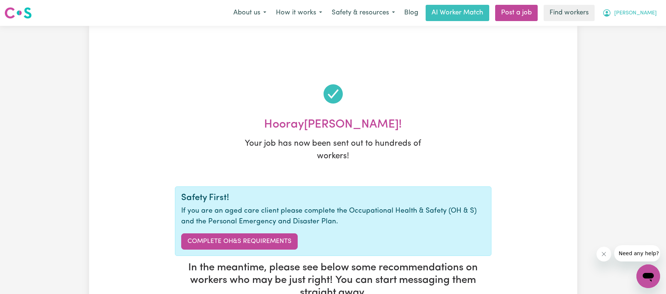
click at [646, 16] on button "[PERSON_NAME]" at bounding box center [630, 13] width 64 height 16
click at [624, 32] on link "My Dashboard" at bounding box center [632, 29] width 58 height 14
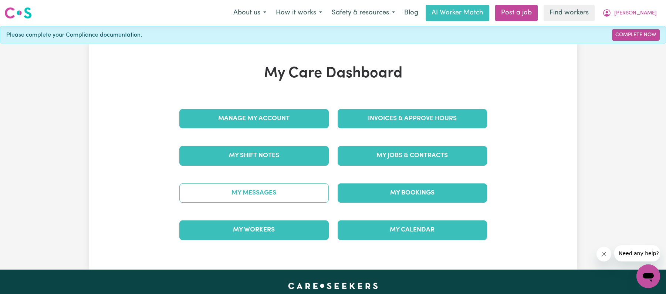
click at [253, 195] on link "My Messages" at bounding box center [253, 192] width 149 height 19
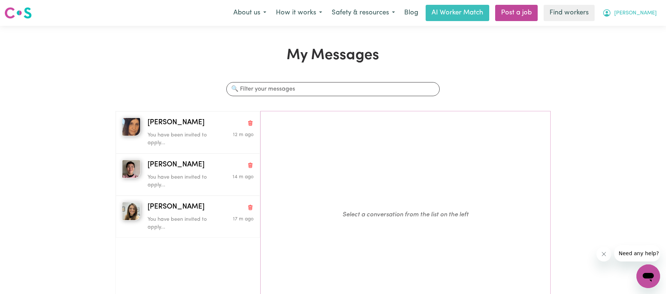
click at [612, 15] on icon "My Account" at bounding box center [607, 13] width 9 height 9
click at [638, 26] on link "My Dashboard" at bounding box center [632, 29] width 58 height 14
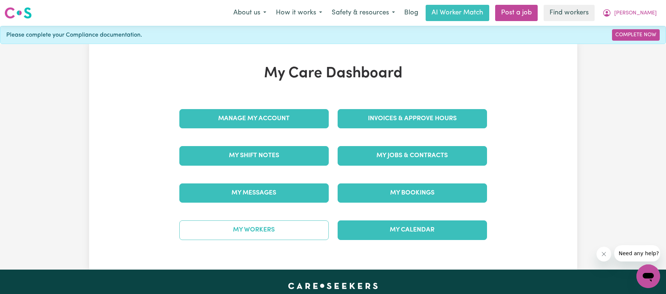
click at [298, 231] on link "My Workers" at bounding box center [253, 229] width 149 height 19
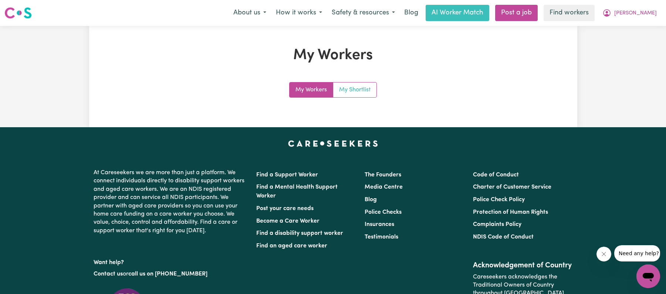
click at [358, 85] on link "My Shortlist" at bounding box center [354, 90] width 43 height 15
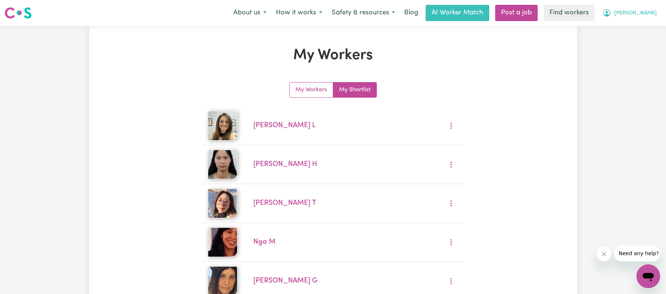
click at [611, 15] on icon "My Account" at bounding box center [606, 12] width 7 height 7
click at [638, 28] on link "My Dashboard" at bounding box center [632, 29] width 58 height 14
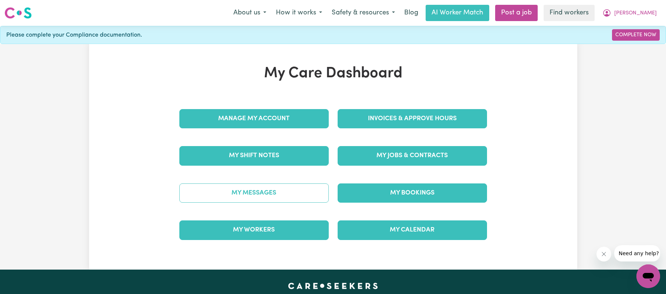
click at [256, 188] on link "My Messages" at bounding box center [253, 192] width 149 height 19
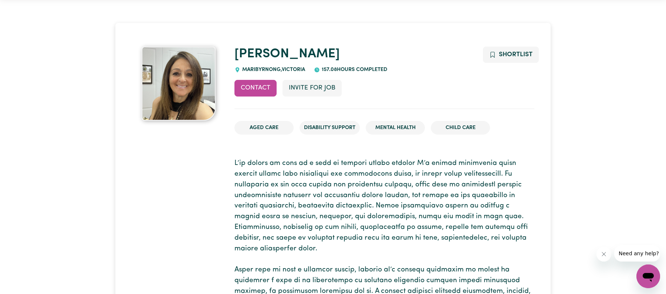
scroll to position [24, 0]
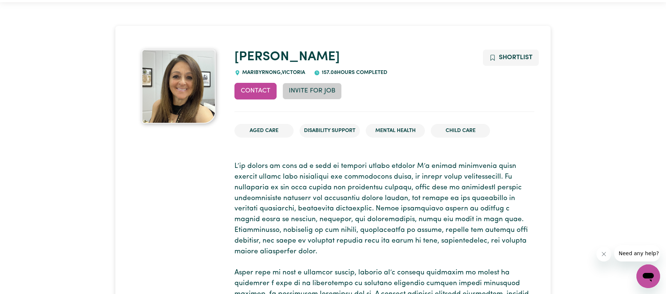
click at [316, 96] on button "Invite for Job" at bounding box center [312, 91] width 59 height 16
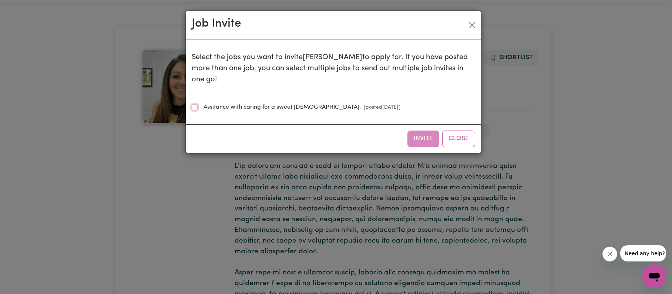
drag, startPoint x: 193, startPoint y: 98, endPoint x: 210, endPoint y: 98, distance: 17.0
click at [193, 104] on input "Assitance with caring for a sweet 93y/old. (posted Aug 19 2025 )" at bounding box center [195, 107] width 6 height 6
checkbox input "true"
click at [437, 131] on button "Invite" at bounding box center [423, 139] width 32 height 16
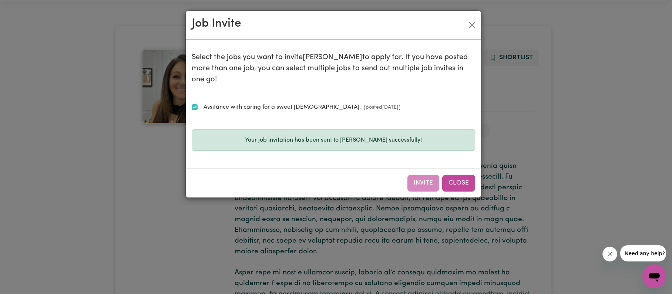
click at [449, 176] on button "Close" at bounding box center [458, 183] width 33 height 16
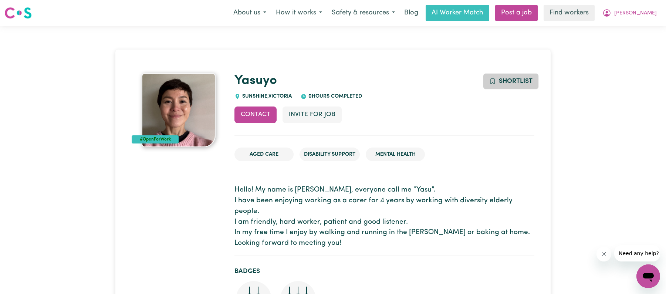
click at [525, 84] on span "Shortlist" at bounding box center [516, 81] width 34 height 6
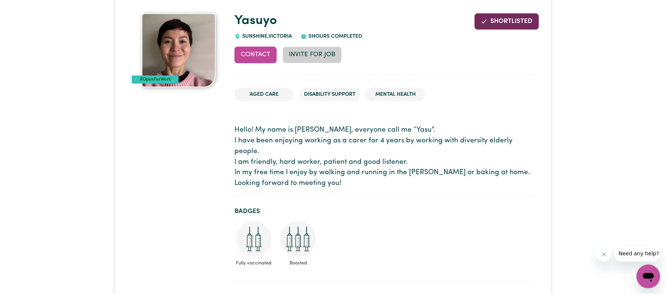
scroll to position [53, 0]
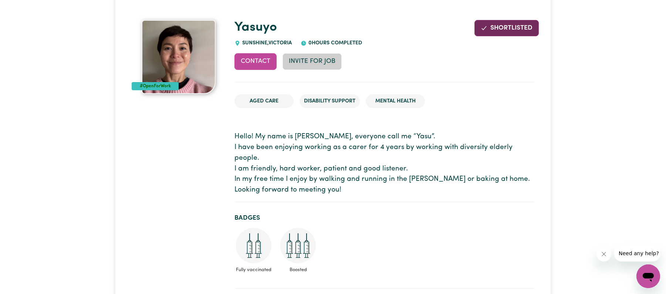
click at [315, 66] on button "Invite for Job" at bounding box center [312, 61] width 59 height 16
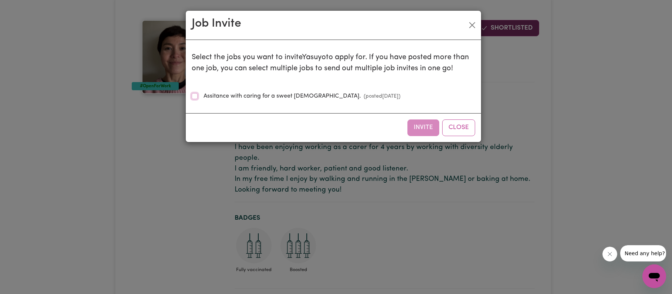
click at [196, 95] on input "Assitance with caring for a sweet 93y/old. (posted Aug 19 2025 )" at bounding box center [195, 96] width 6 height 6
checkbox input "true"
click at [415, 128] on button "Invite" at bounding box center [423, 127] width 32 height 16
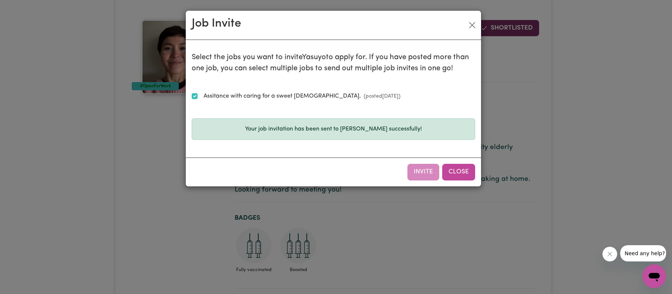
click at [455, 172] on button "Close" at bounding box center [458, 172] width 33 height 16
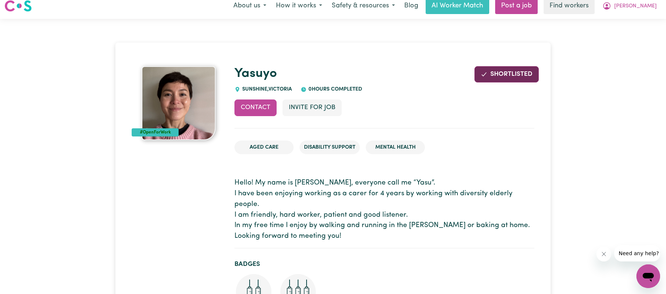
scroll to position [0, 0]
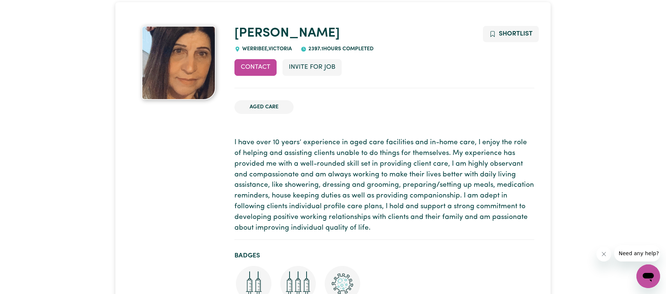
scroll to position [41, 0]
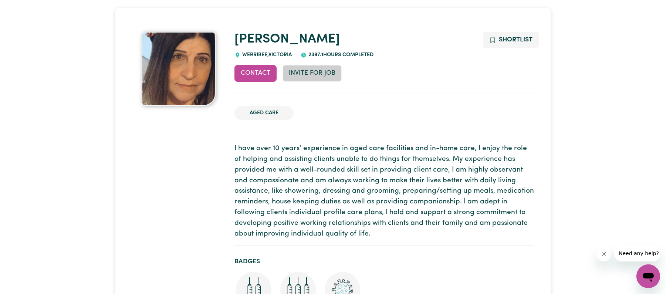
click at [303, 74] on button "Invite for Job" at bounding box center [312, 73] width 59 height 16
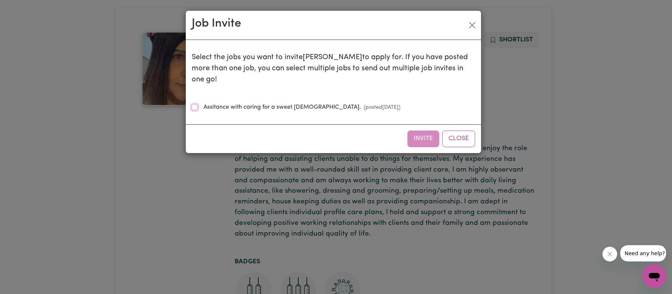
click at [197, 104] on input "Assitance with caring for a sweet [DEMOGRAPHIC_DATA]. (posted [DATE] )" at bounding box center [195, 107] width 6 height 6
checkbox input "true"
click at [418, 132] on button "Invite" at bounding box center [423, 139] width 32 height 16
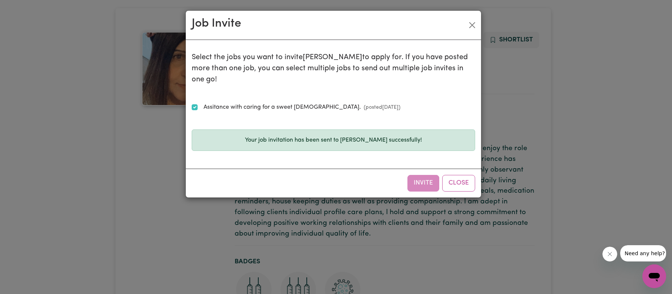
click at [119, 143] on div "Job Invite Select the jobs you want to invite Julie to apply for. If you have p…" at bounding box center [336, 147] width 672 height 294
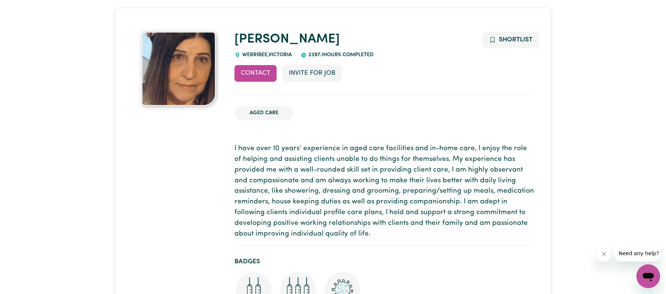
scroll to position [0, 0]
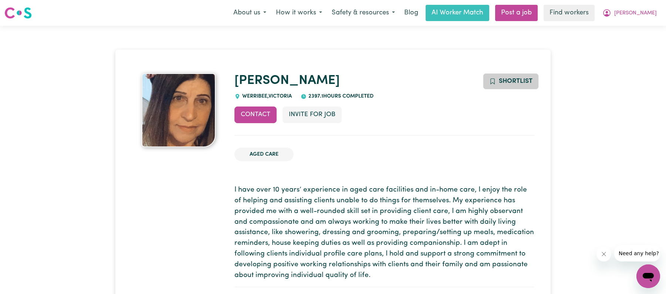
click at [512, 85] on button "Shortlist" at bounding box center [511, 81] width 56 height 16
click at [650, 14] on span "[PERSON_NAME]" at bounding box center [636, 13] width 43 height 8
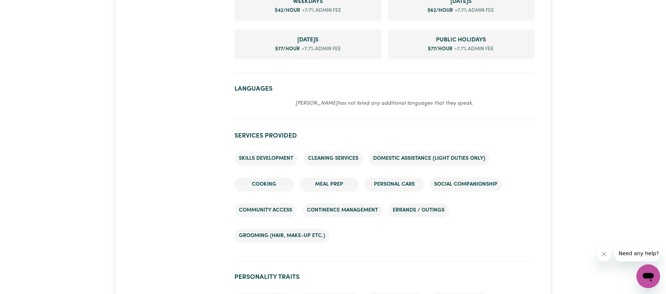
scroll to position [539, 0]
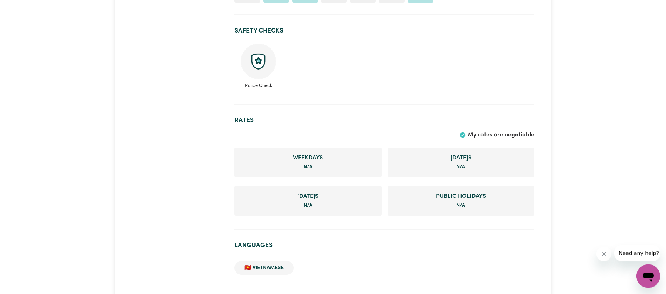
scroll to position [438, 0]
